Goal: Transaction & Acquisition: Purchase product/service

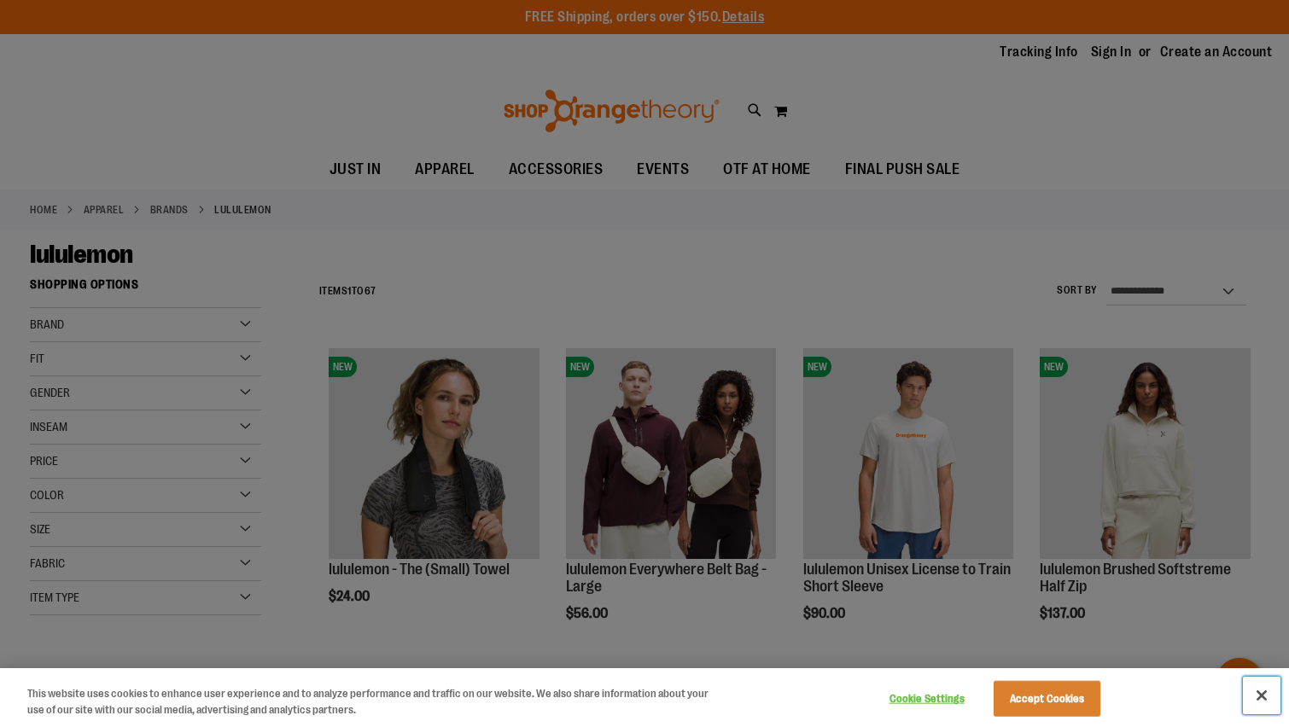
click at [1264, 696] on button "Close" at bounding box center [1261, 696] width 38 height 38
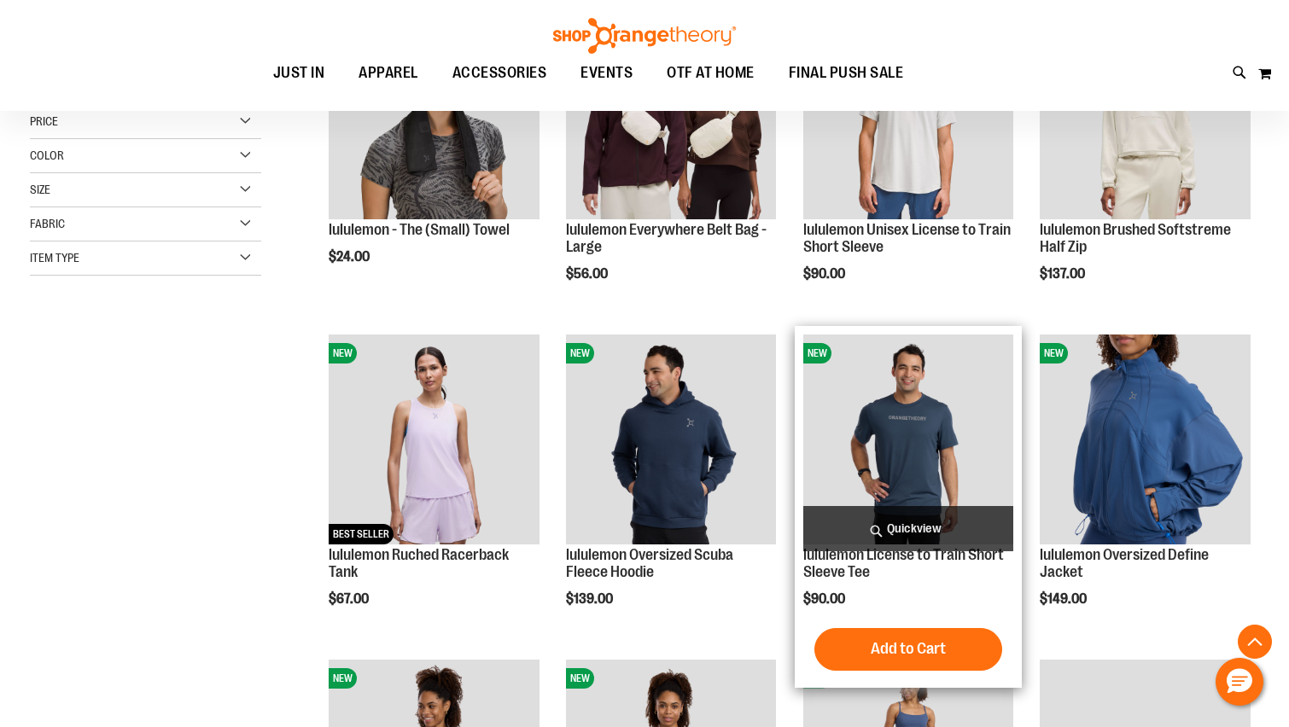
scroll to position [340, 0]
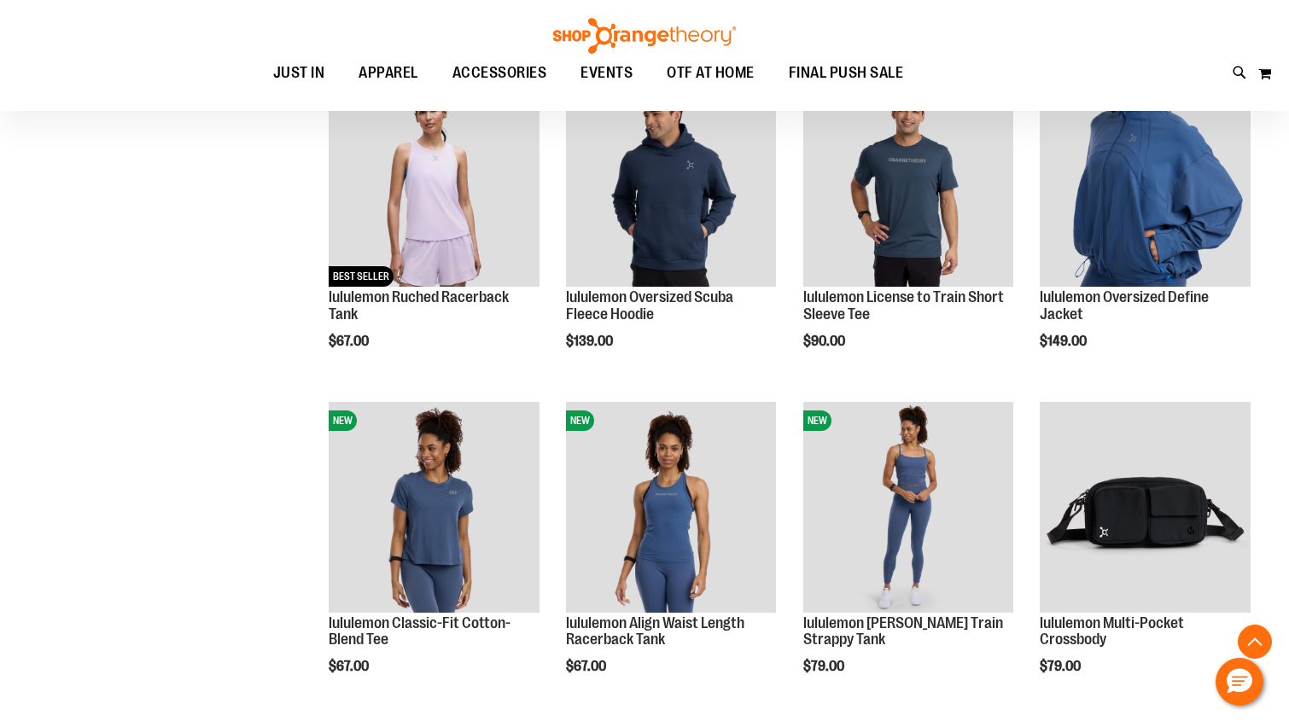
scroll to position [511, 0]
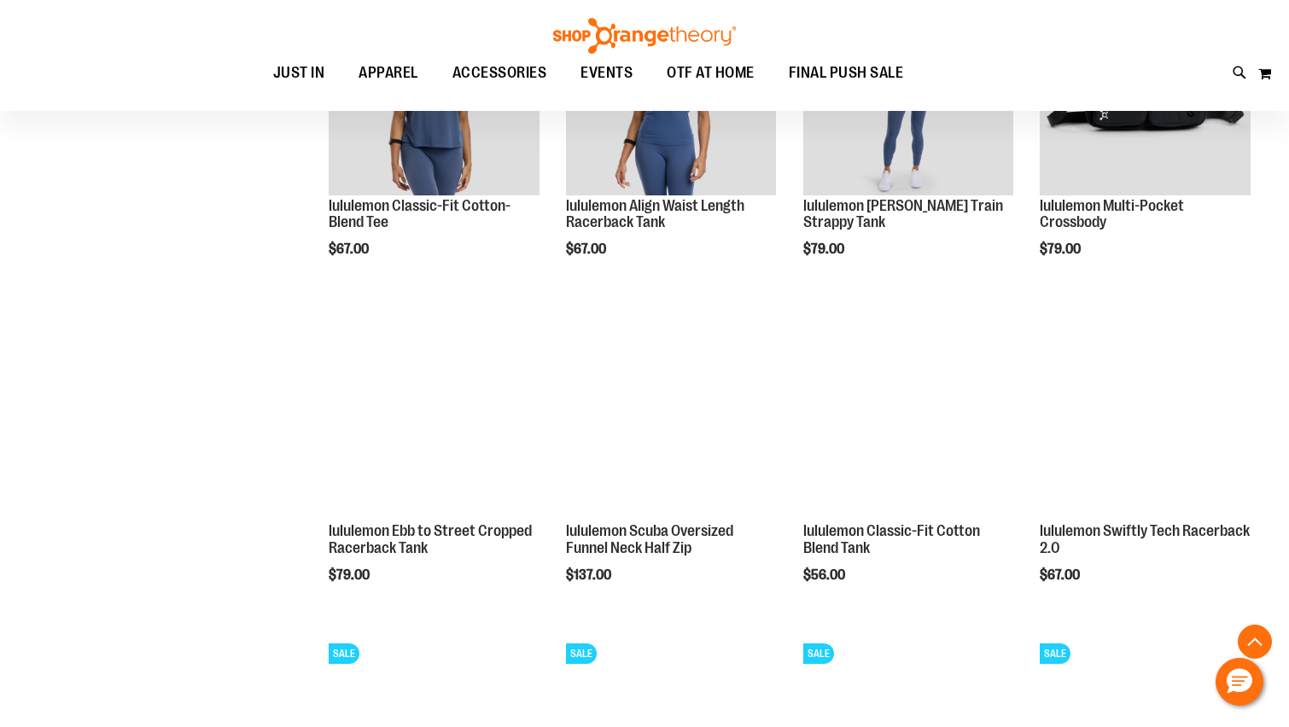
scroll to position [1023, 0]
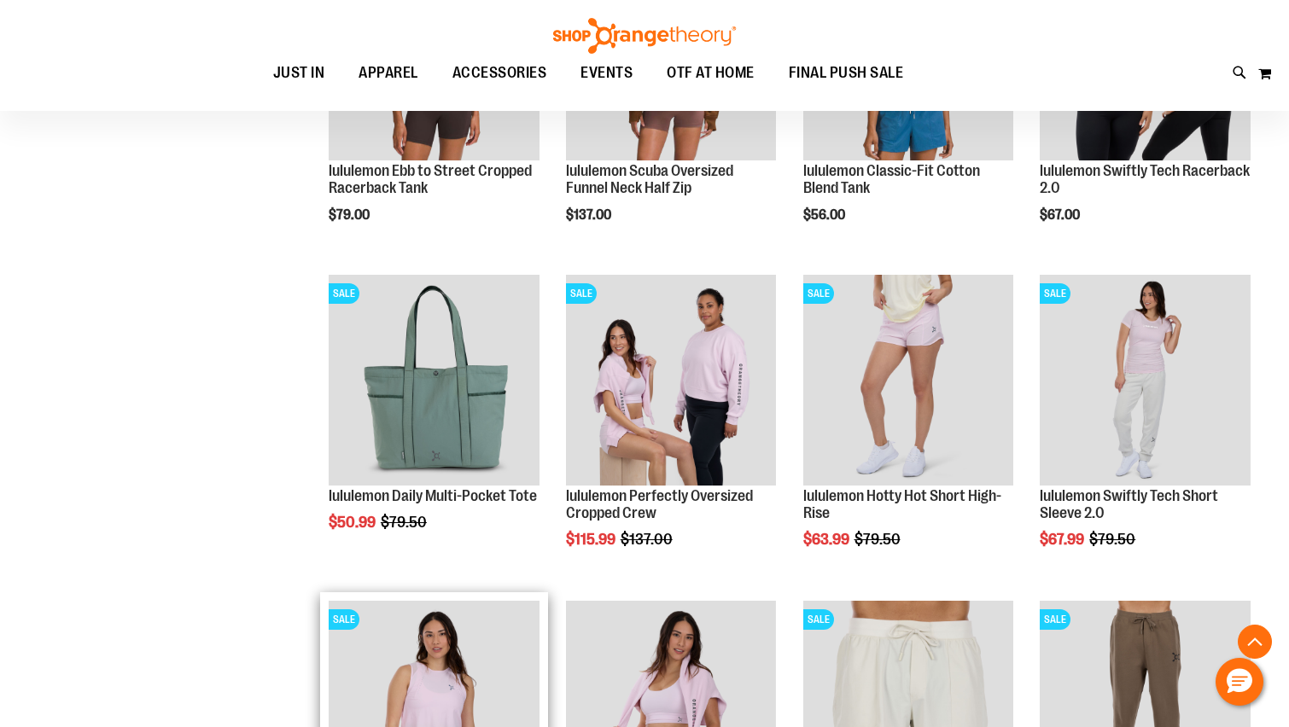
scroll to position [1364, 0]
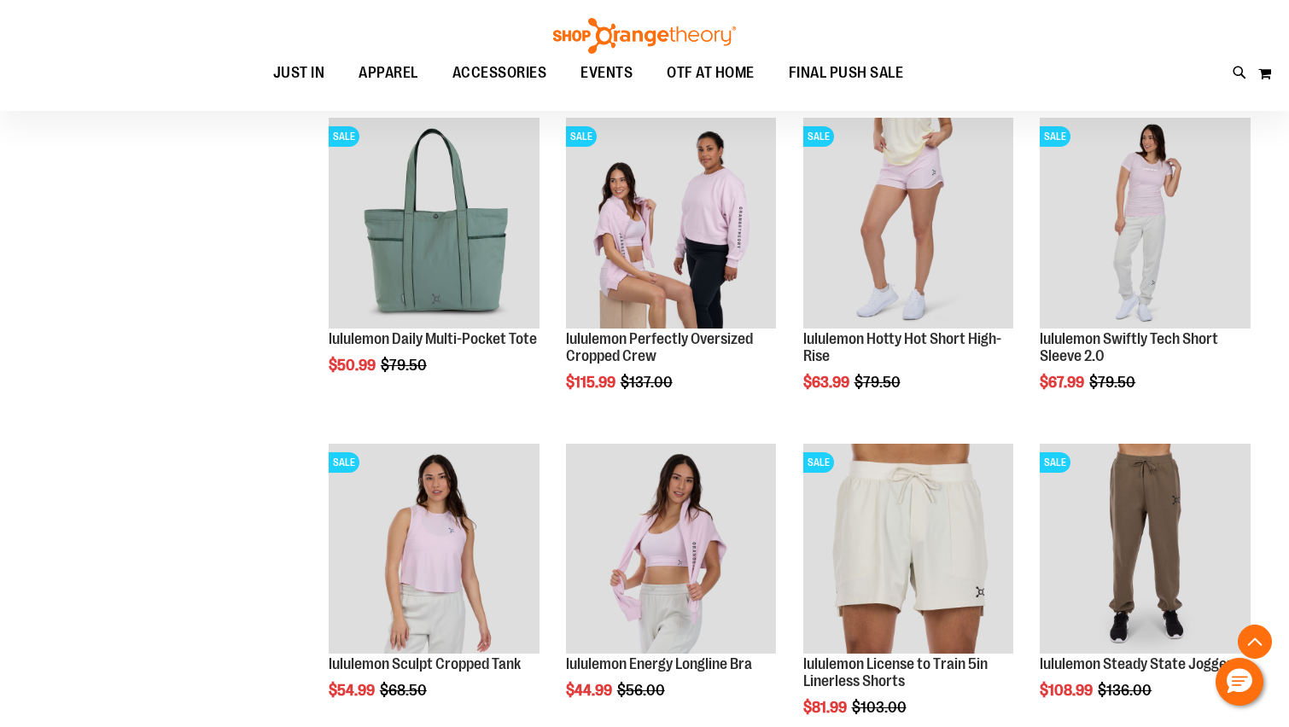
scroll to position [1535, 0]
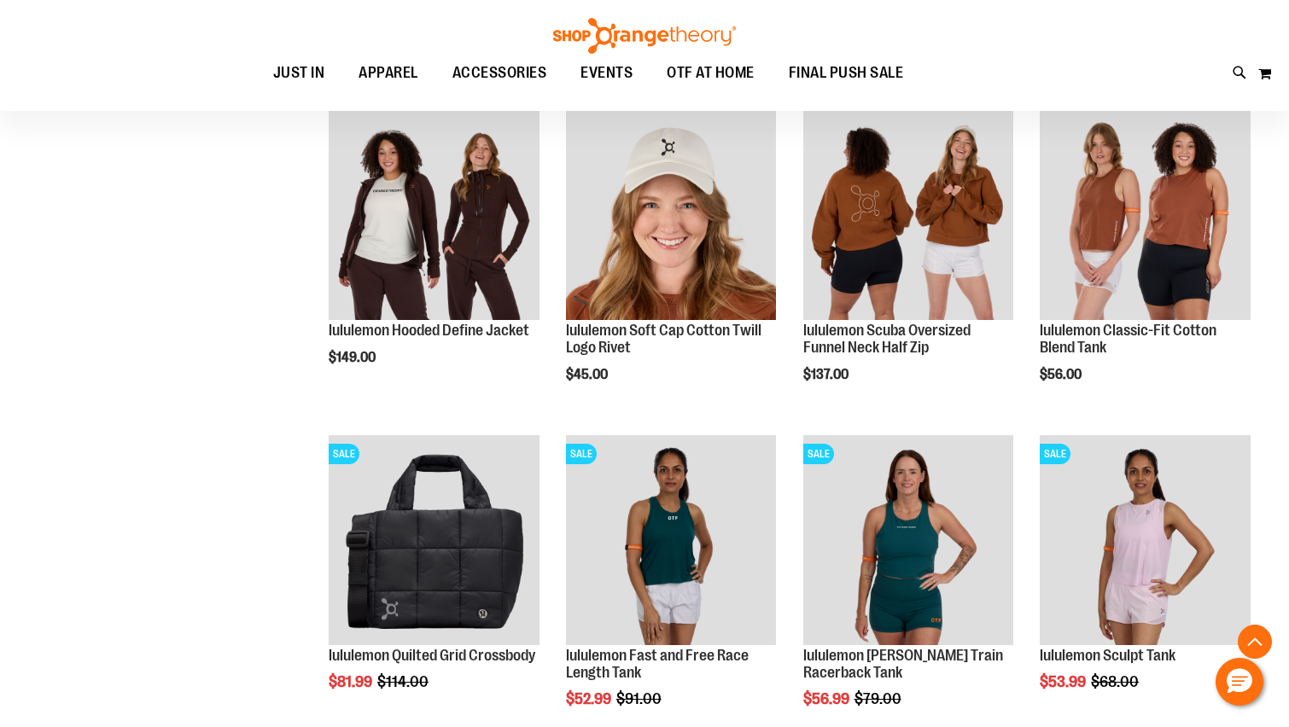
scroll to position [2730, 0]
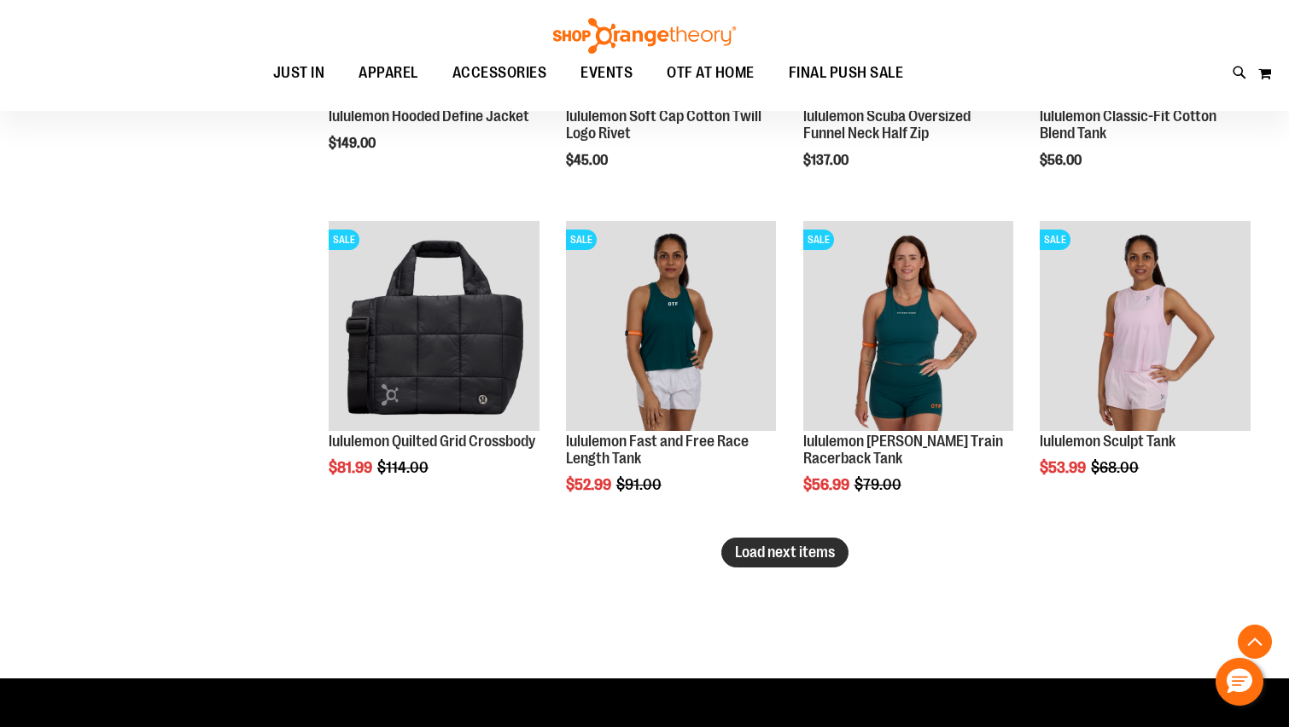
click at [816, 552] on span "Load next items" at bounding box center [785, 552] width 100 height 17
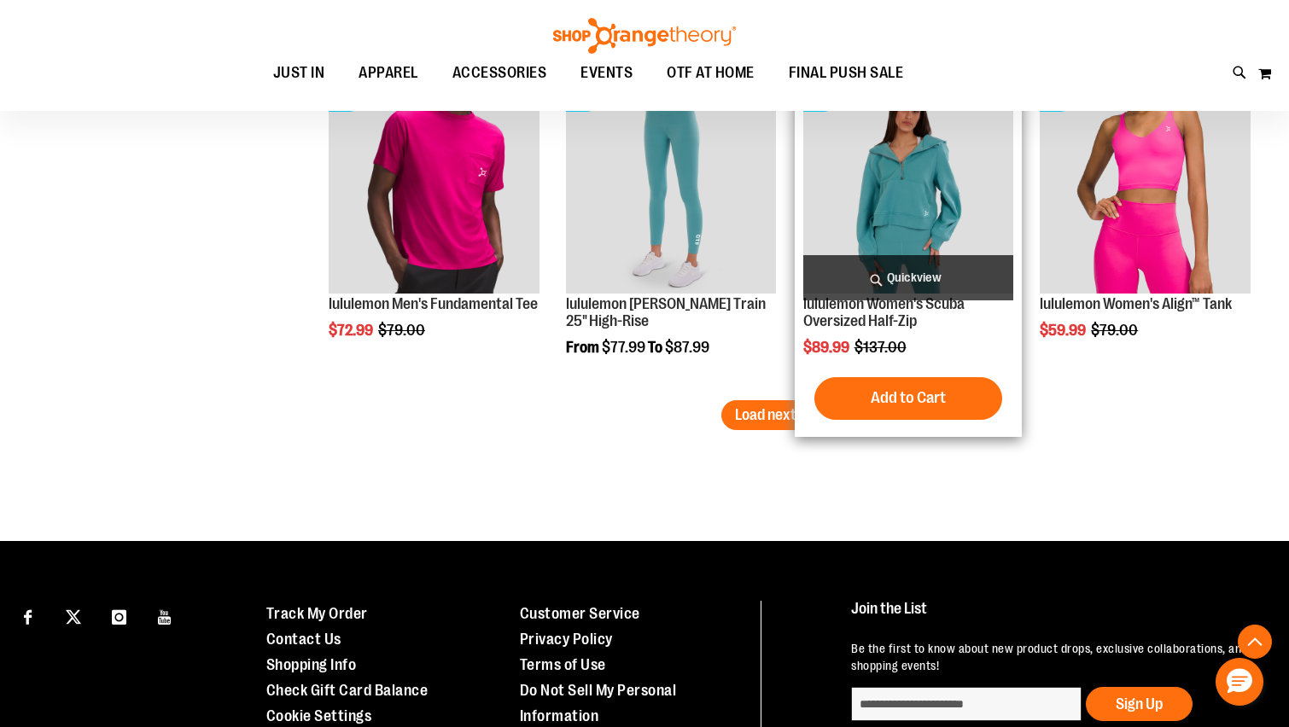
scroll to position [3668, 0]
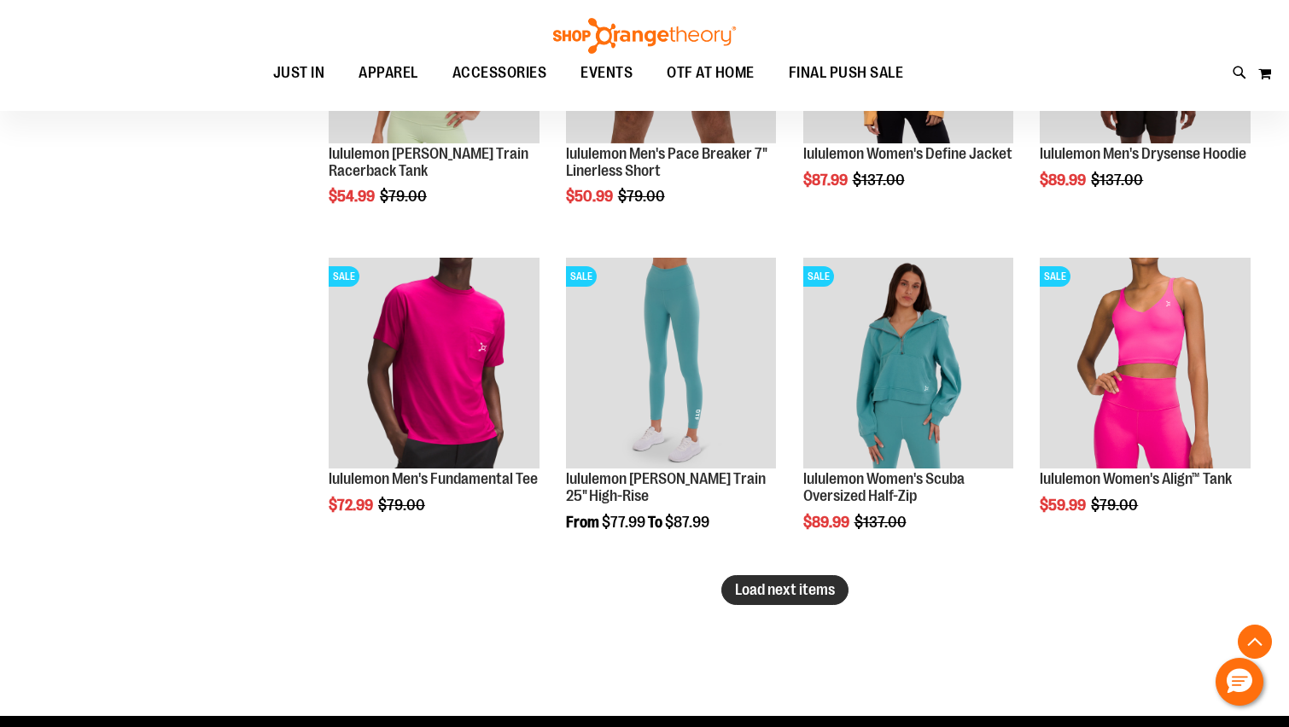
click at [773, 595] on span "Load next items" at bounding box center [785, 589] width 100 height 17
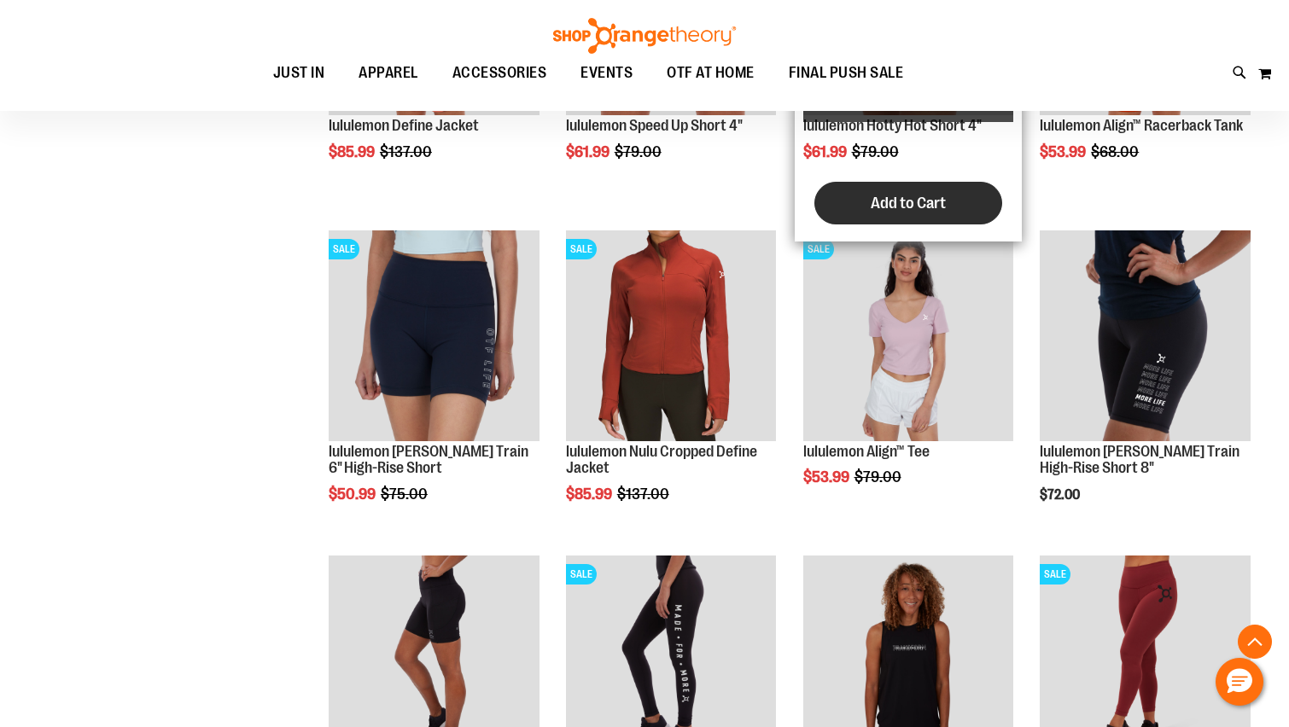
scroll to position [4351, 0]
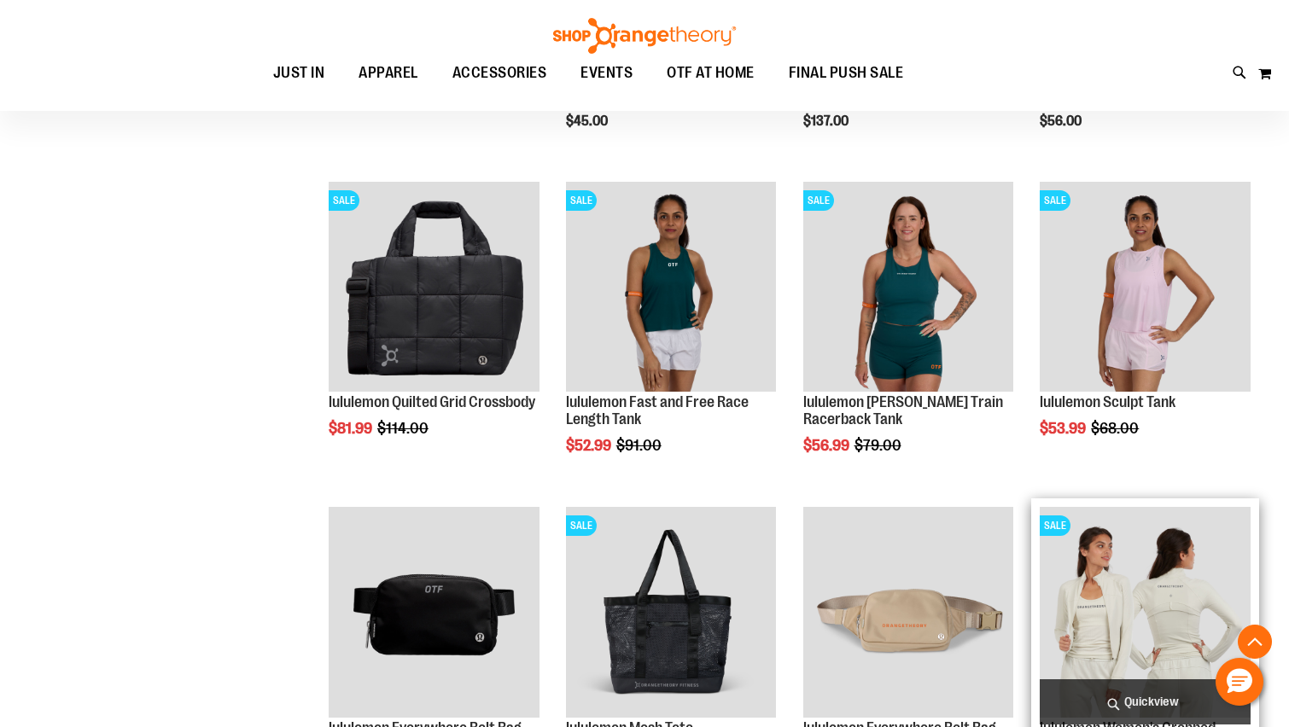
scroll to position [2900, 0]
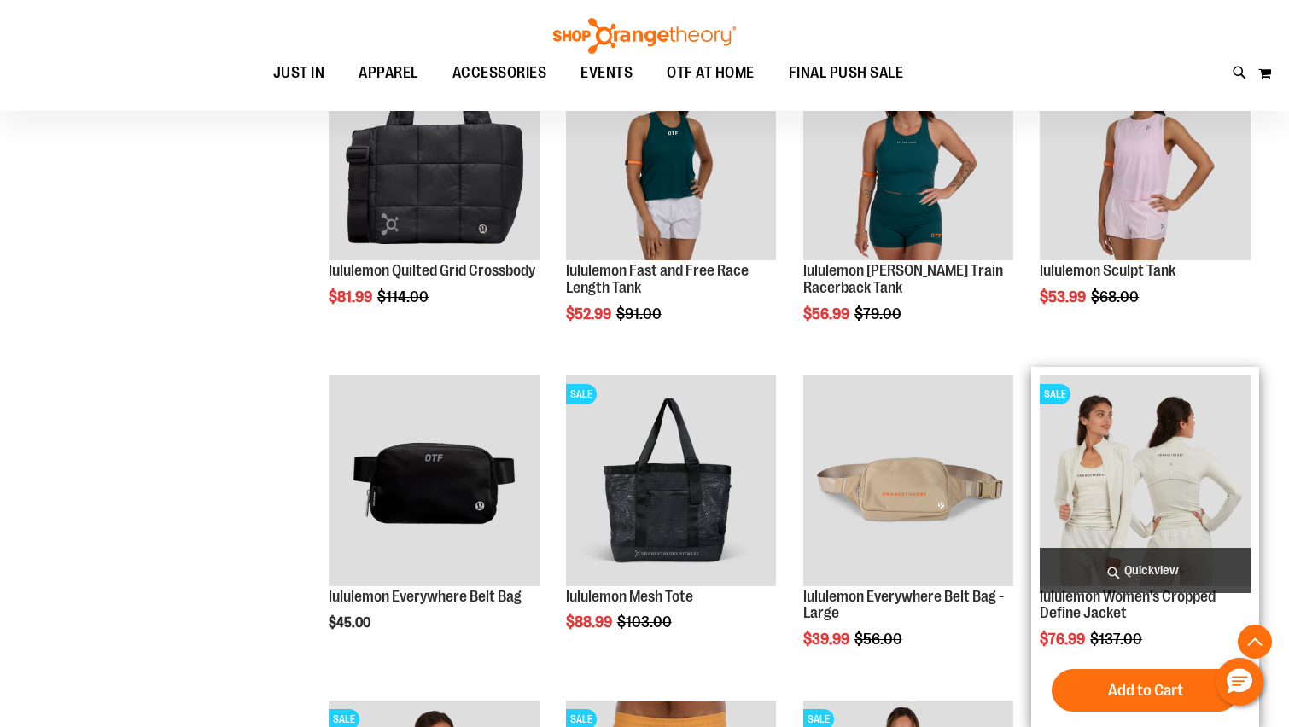
click at [1125, 492] on img "product" at bounding box center [1144, 480] width 211 height 211
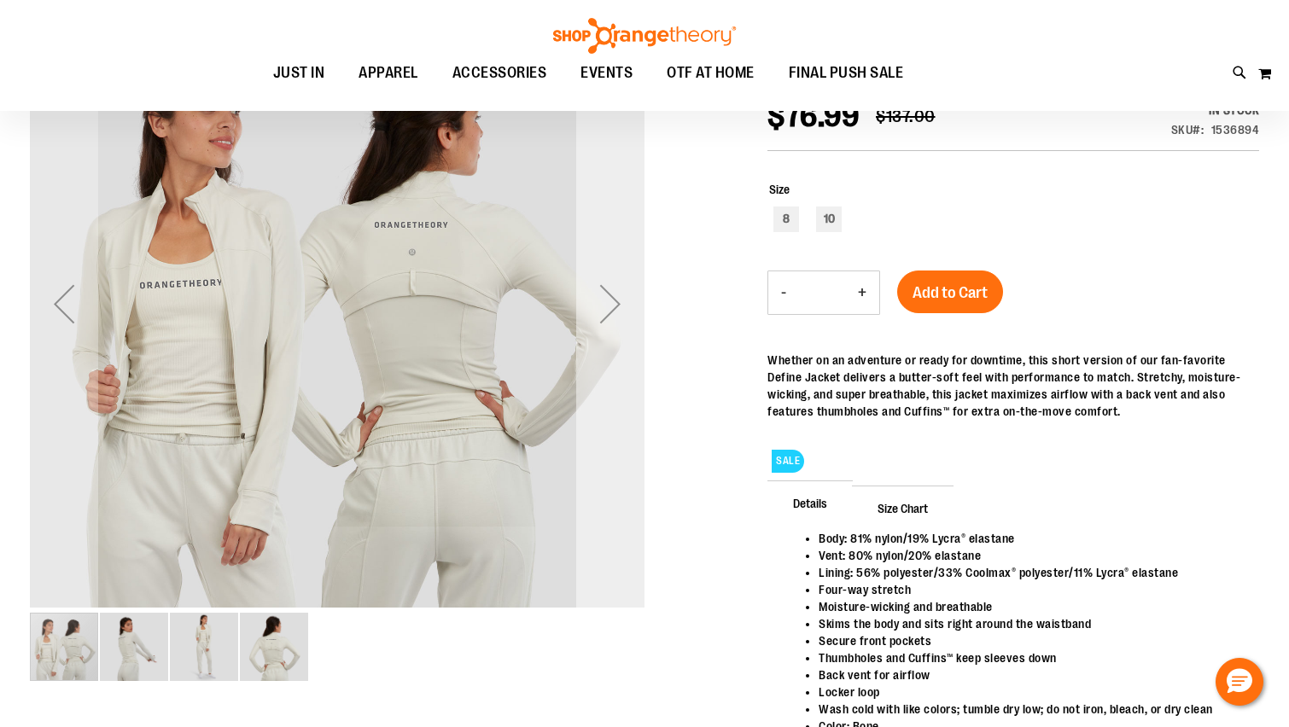
scroll to position [255, 0]
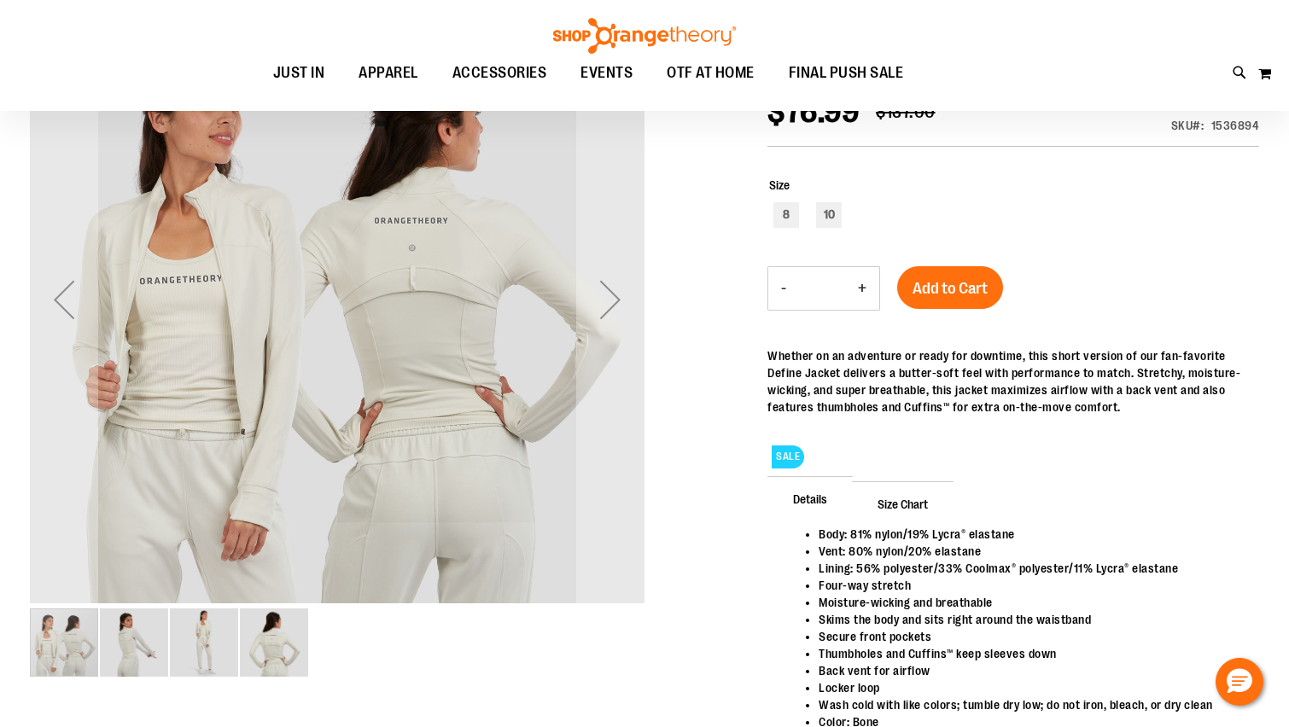
click at [274, 661] on img "image 4 of 4" at bounding box center [274, 642] width 68 height 68
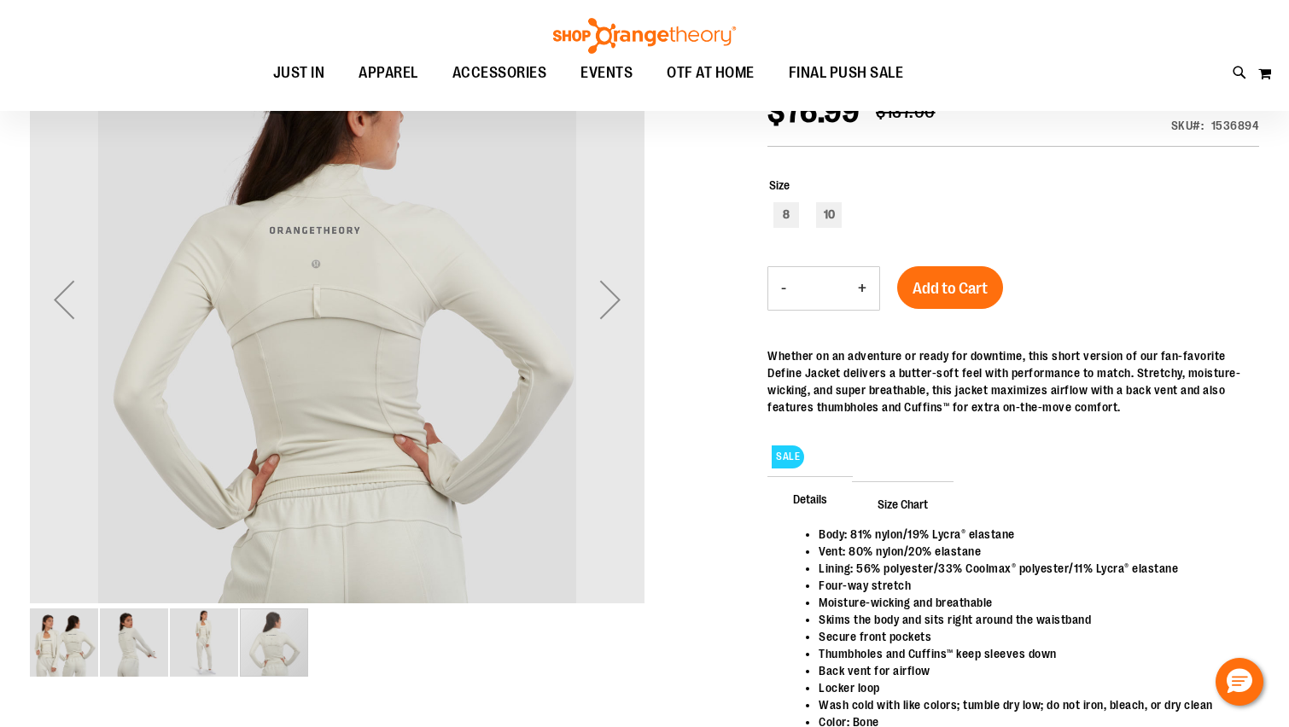
click at [177, 643] on img "image 3 of 4" at bounding box center [204, 642] width 68 height 68
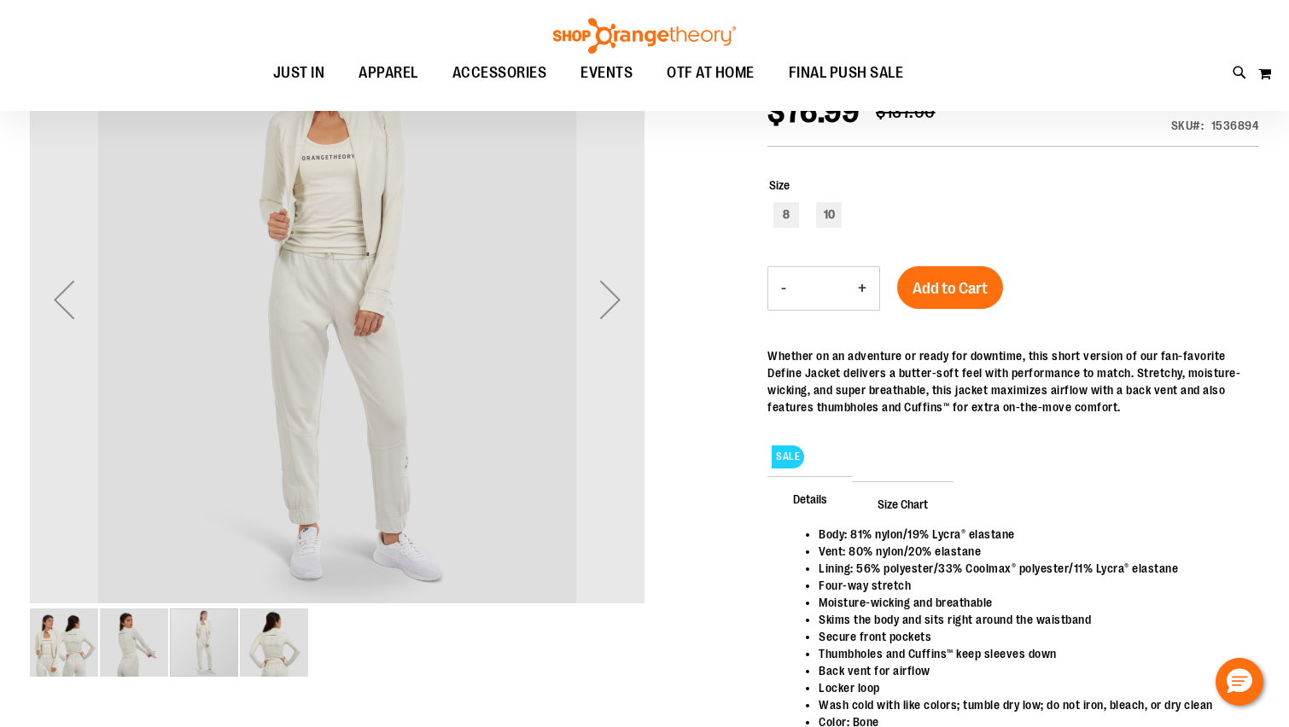
click at [102, 636] on img "image 2 of 4" at bounding box center [134, 642] width 68 height 68
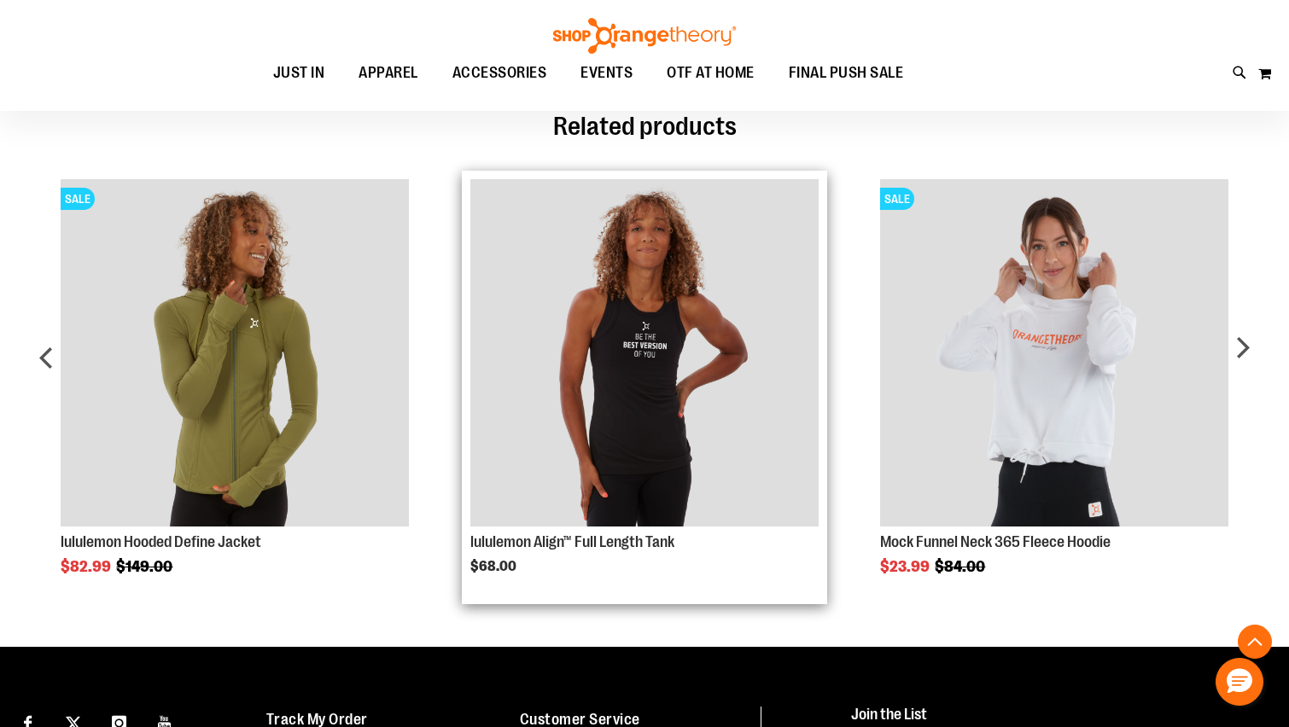
scroll to position [774, 0]
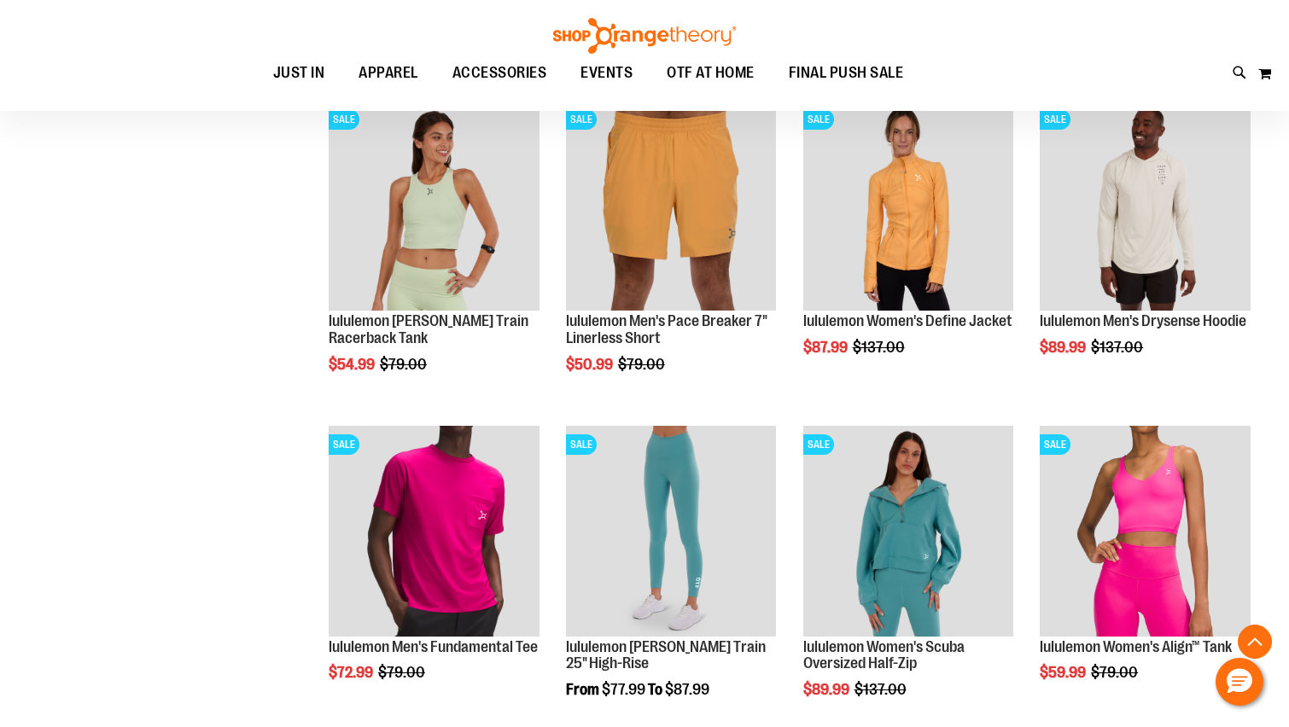
scroll to position [923, 0]
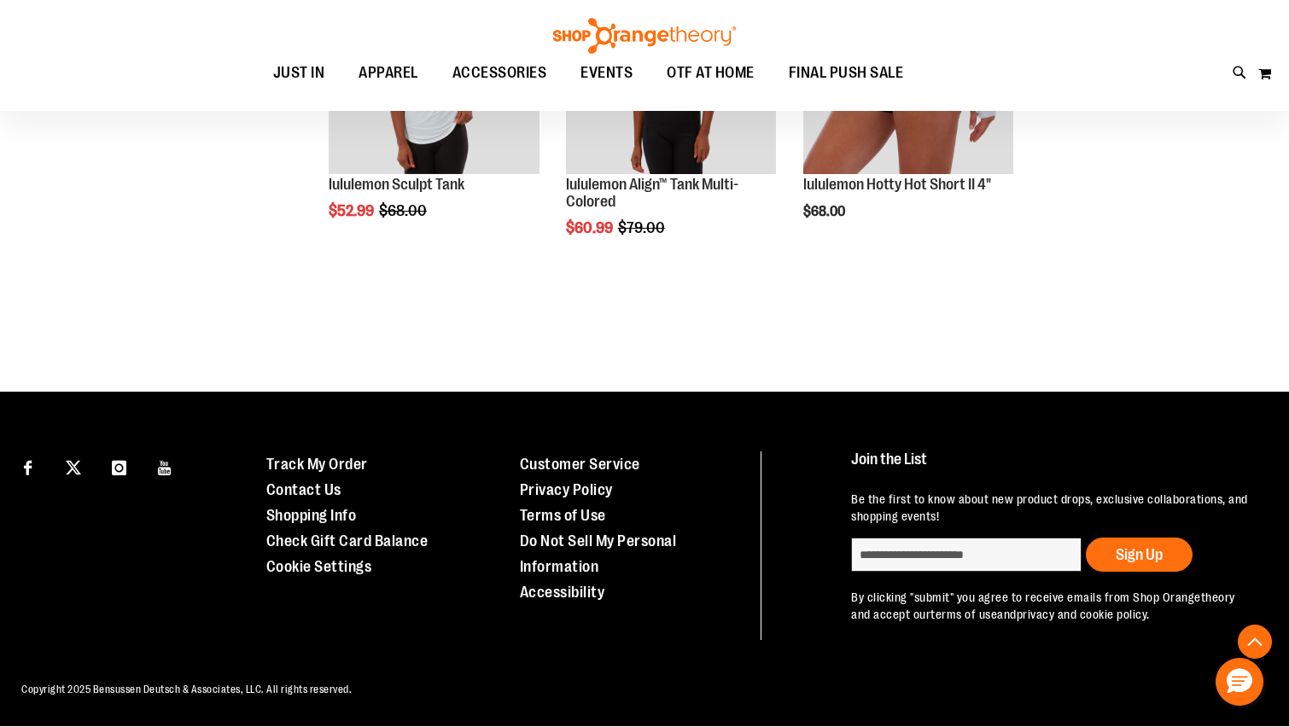
scroll to position [2277, 0]
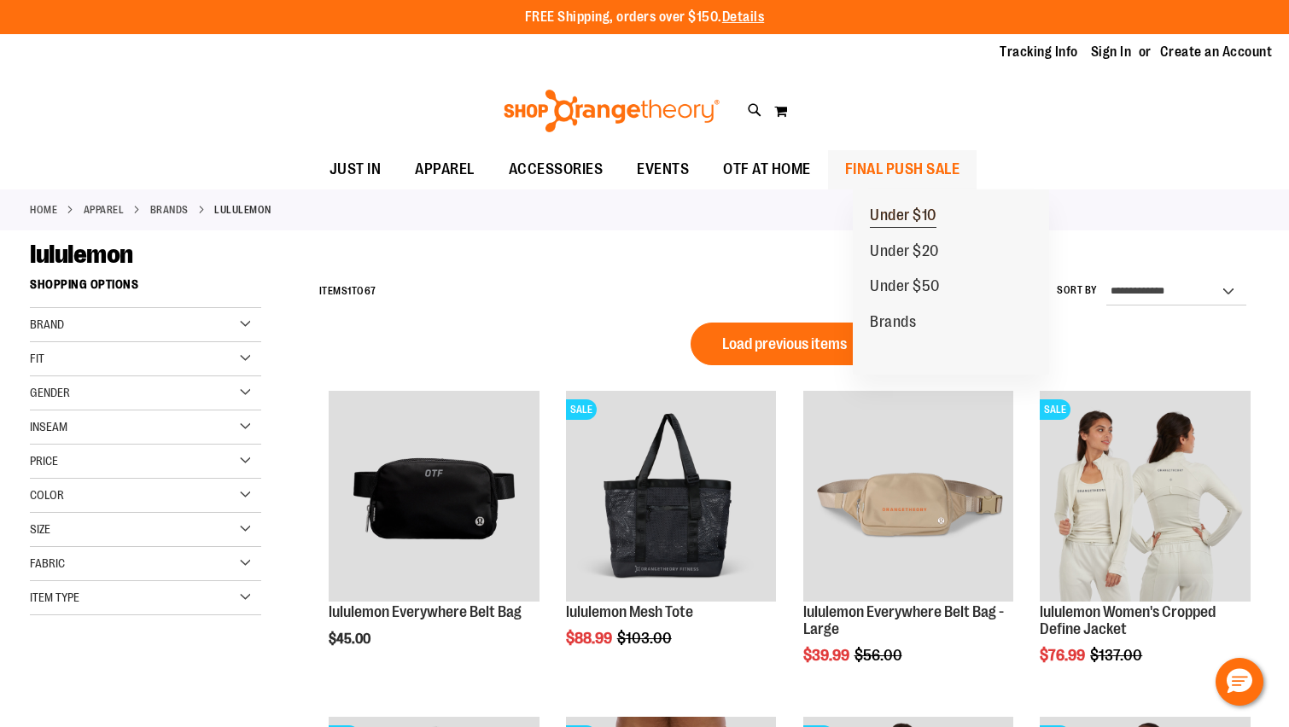
click at [936, 208] on span "Under $10" at bounding box center [903, 217] width 67 height 21
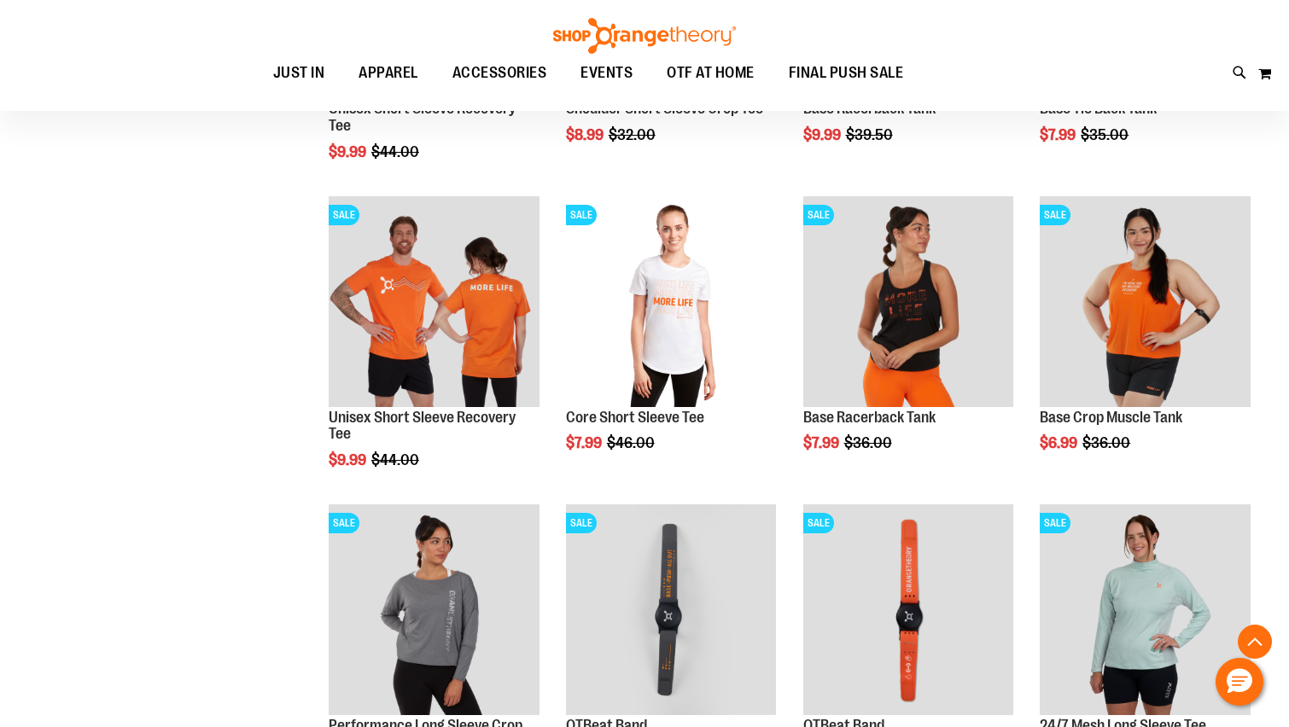
scroll to position [596, 0]
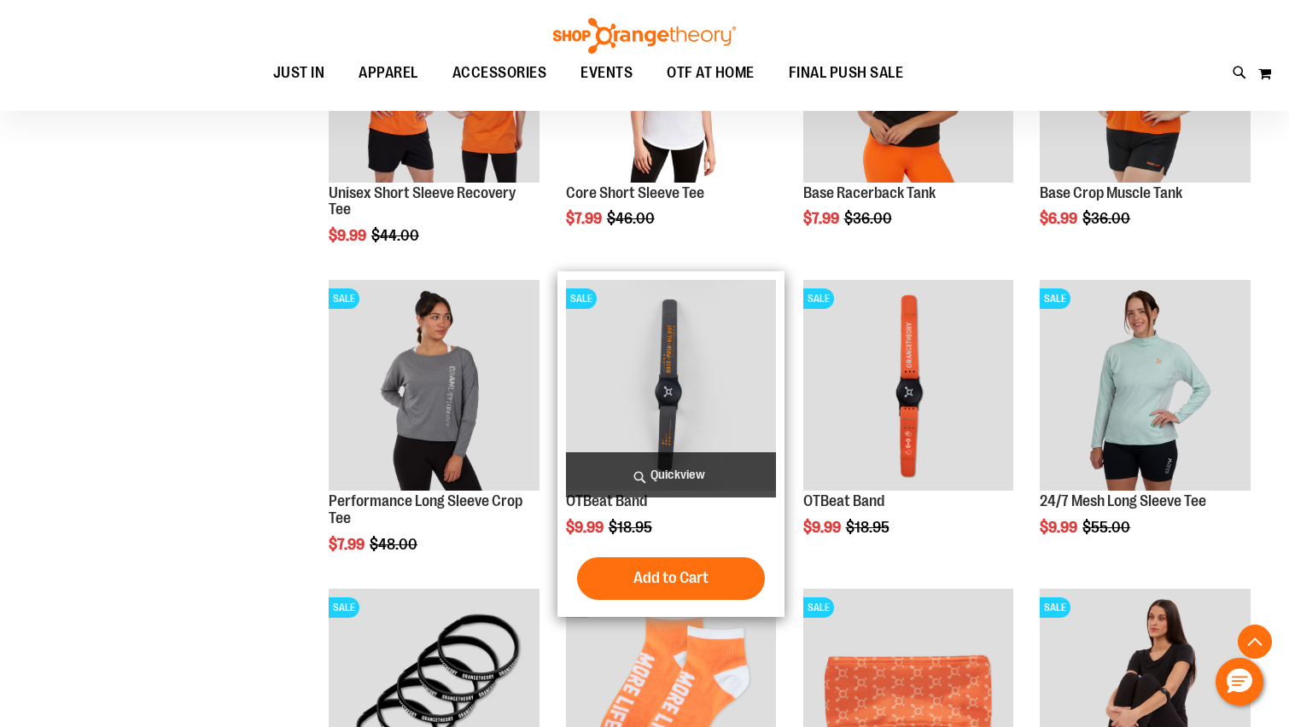
scroll to position [682, 0]
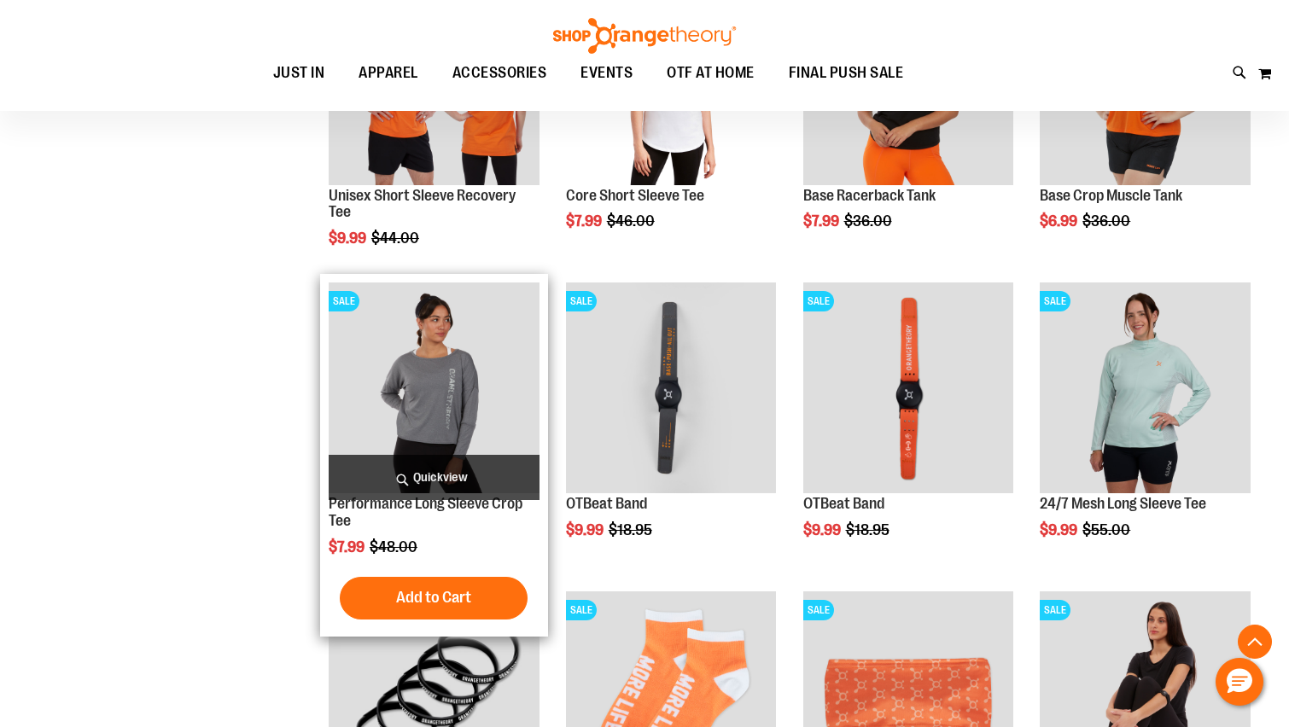
click at [499, 382] on img "product" at bounding box center [434, 387] width 211 height 211
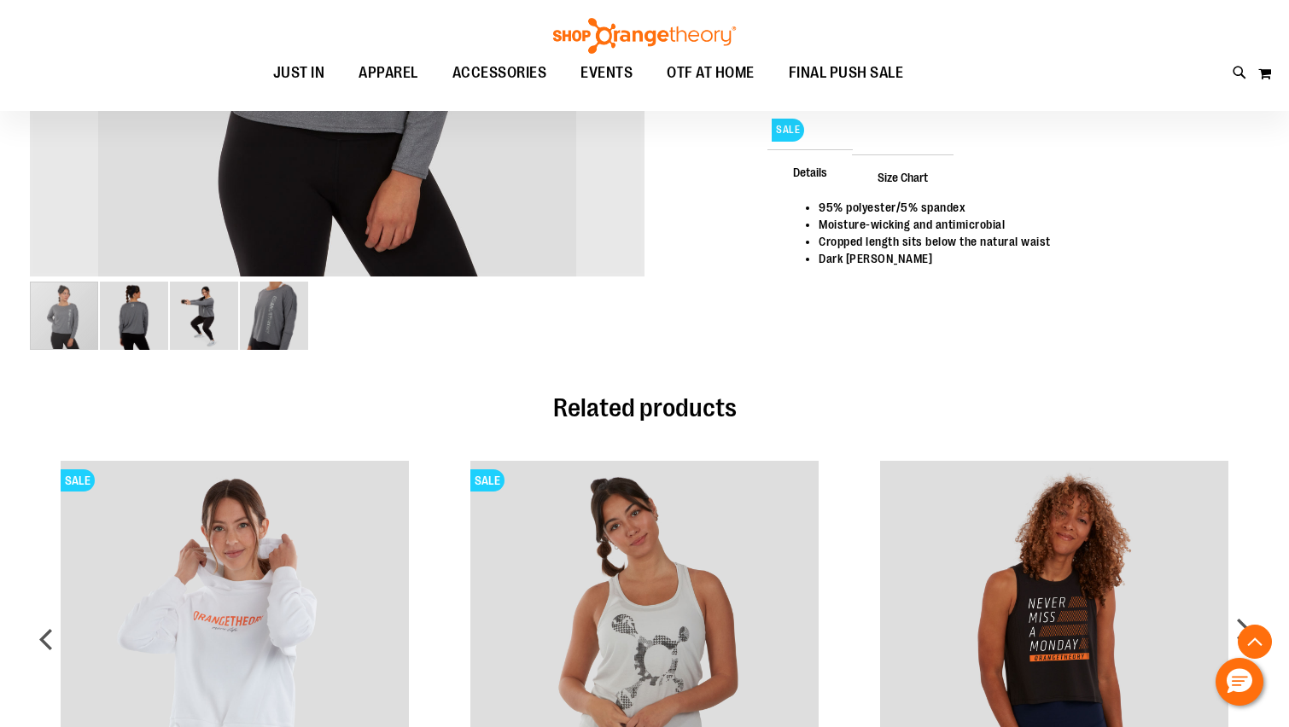
scroll to position [938, 0]
